Goal: Check status

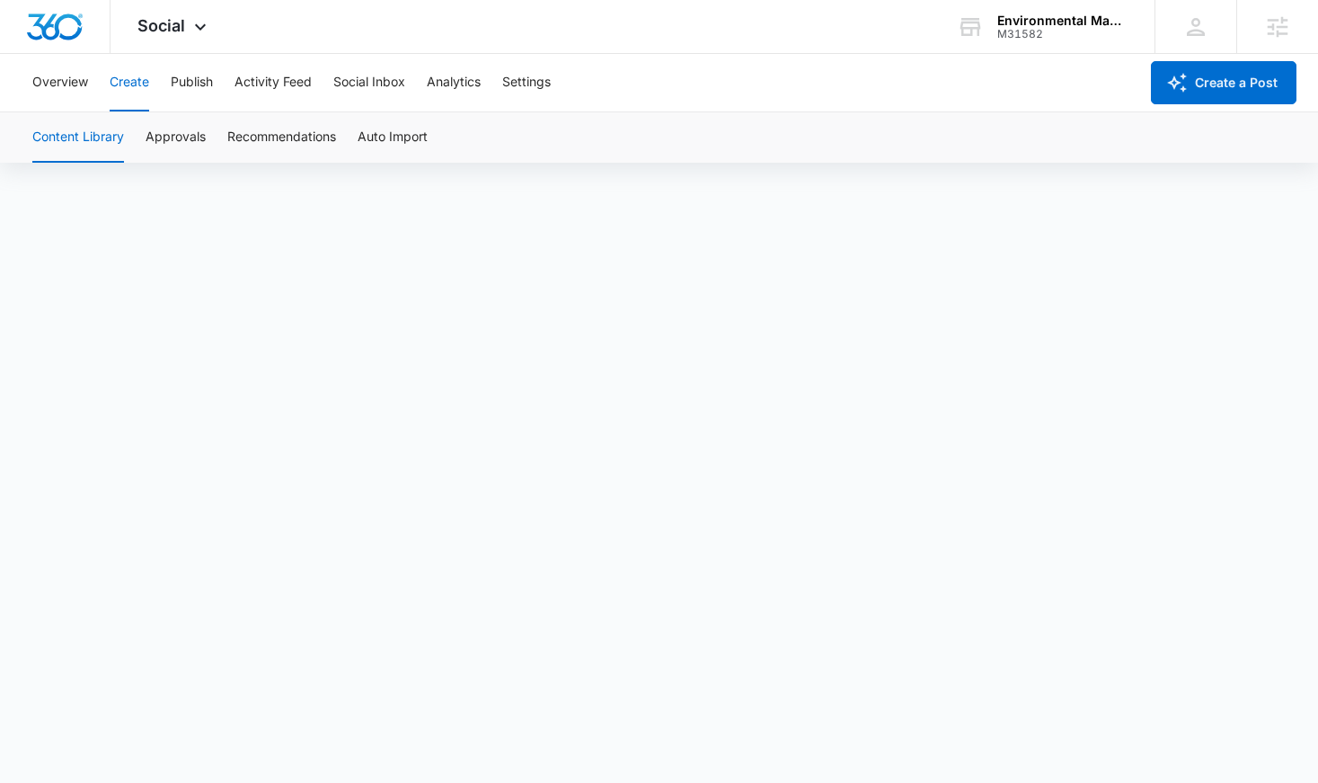
scroll to position [13, 0]
click at [197, 146] on button "Approvals" at bounding box center [176, 137] width 60 height 50
